Goal: Browse casually

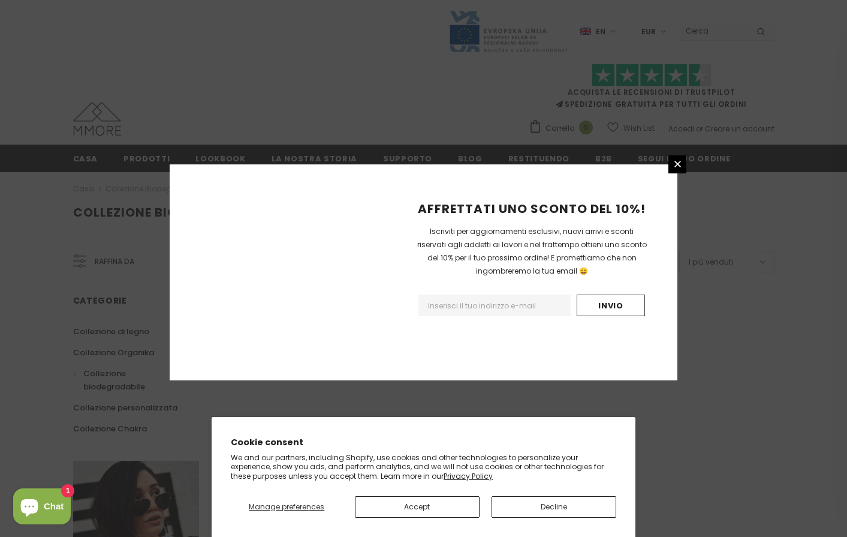
scroll to position [693, 0]
